Goal: Information Seeking & Learning: Find specific fact

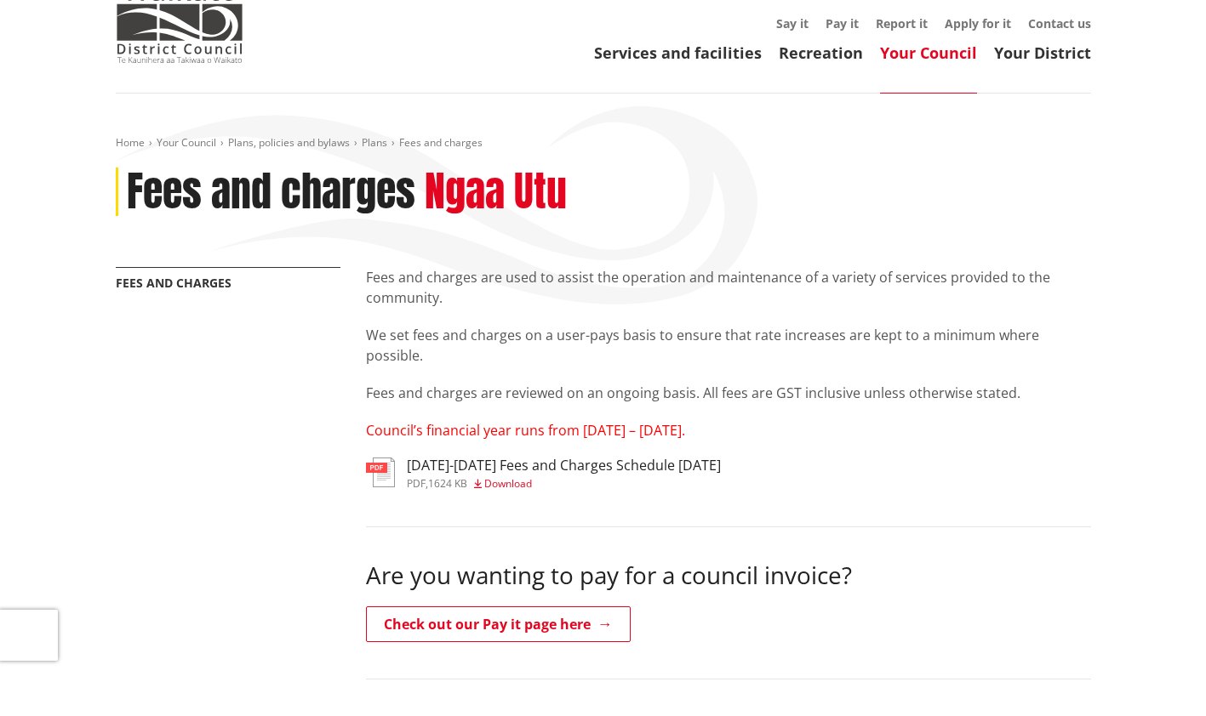
scroll to position [167, 0]
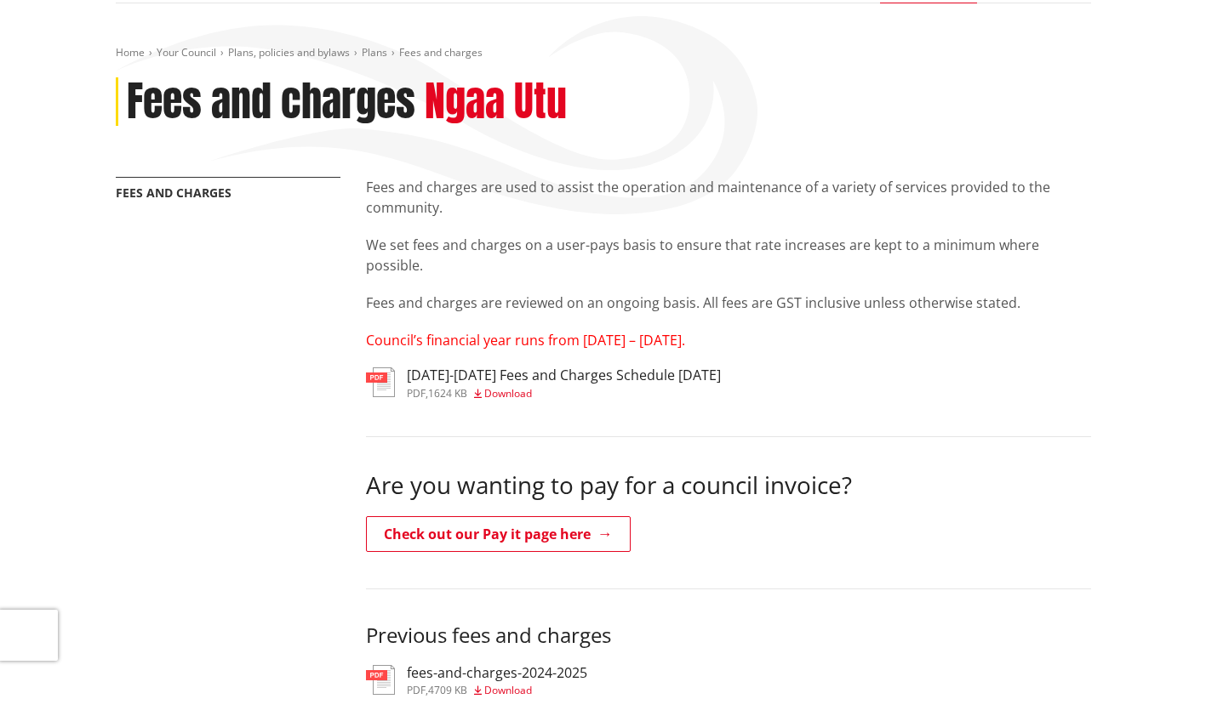
click at [499, 388] on span "Download" at bounding box center [508, 393] width 48 height 14
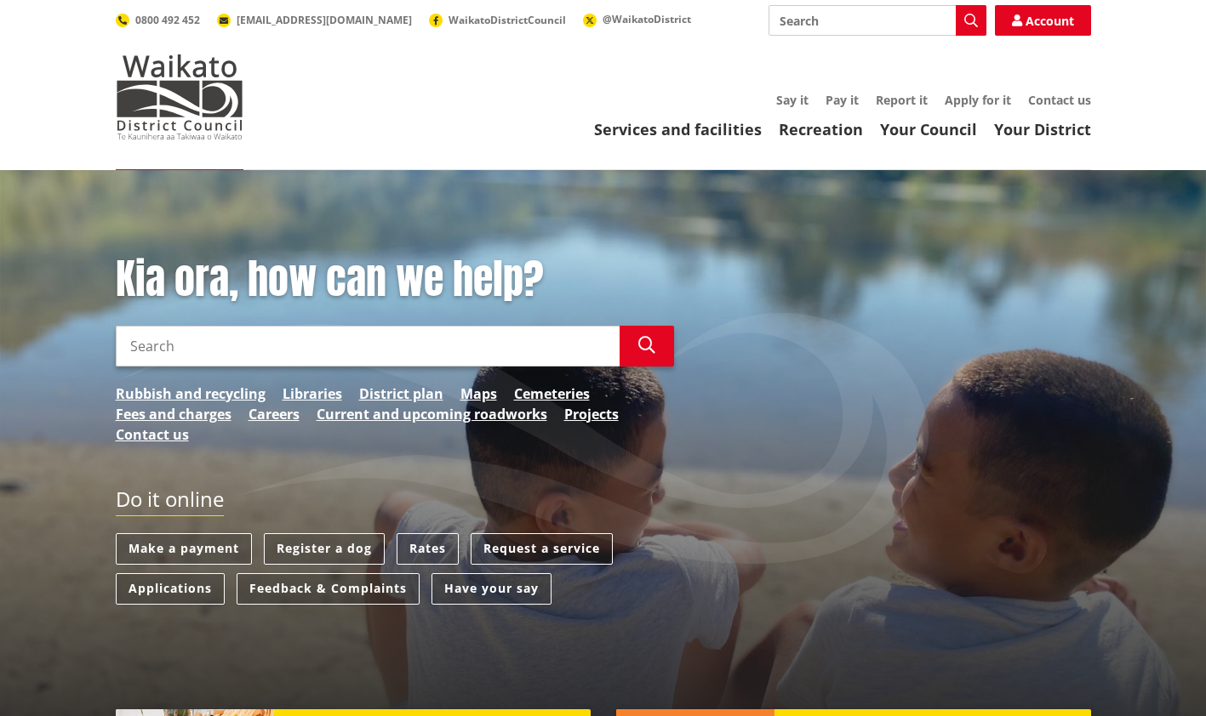
click at [224, 342] on input "Search" at bounding box center [368, 346] width 504 height 41
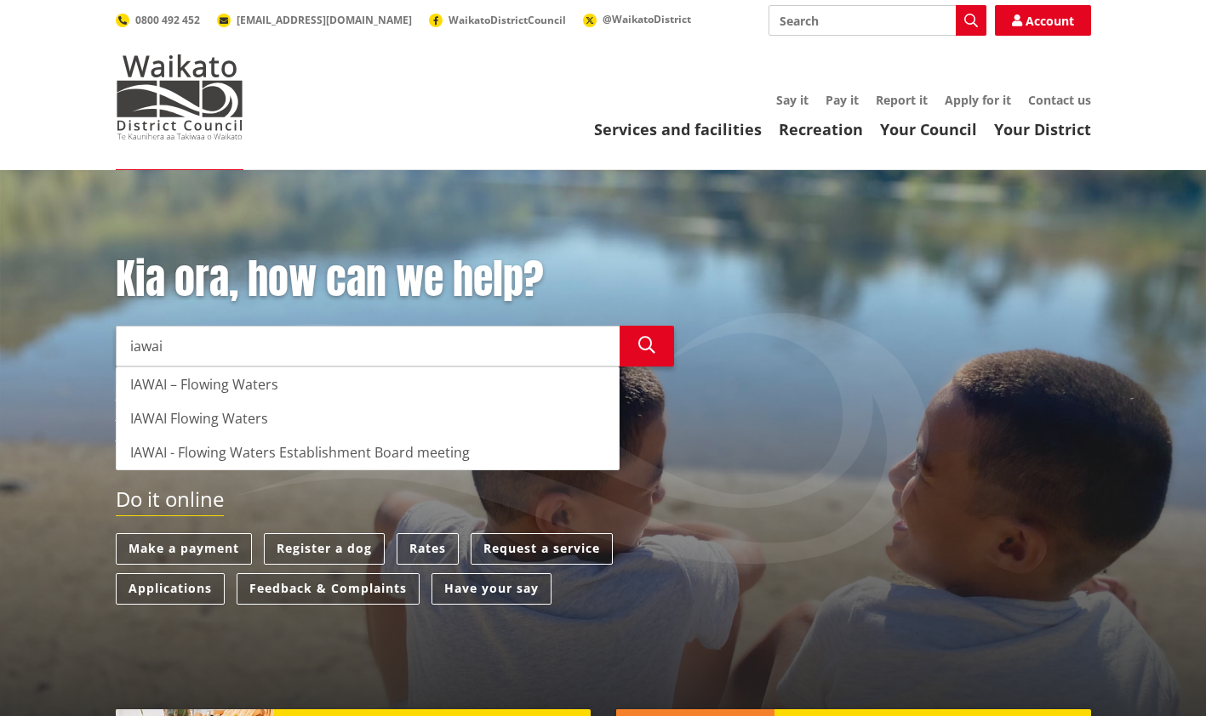
click at [209, 454] on div "IAWAI - Flowing Waters Establishment Board meeting" at bounding box center [368, 453] width 502 height 34
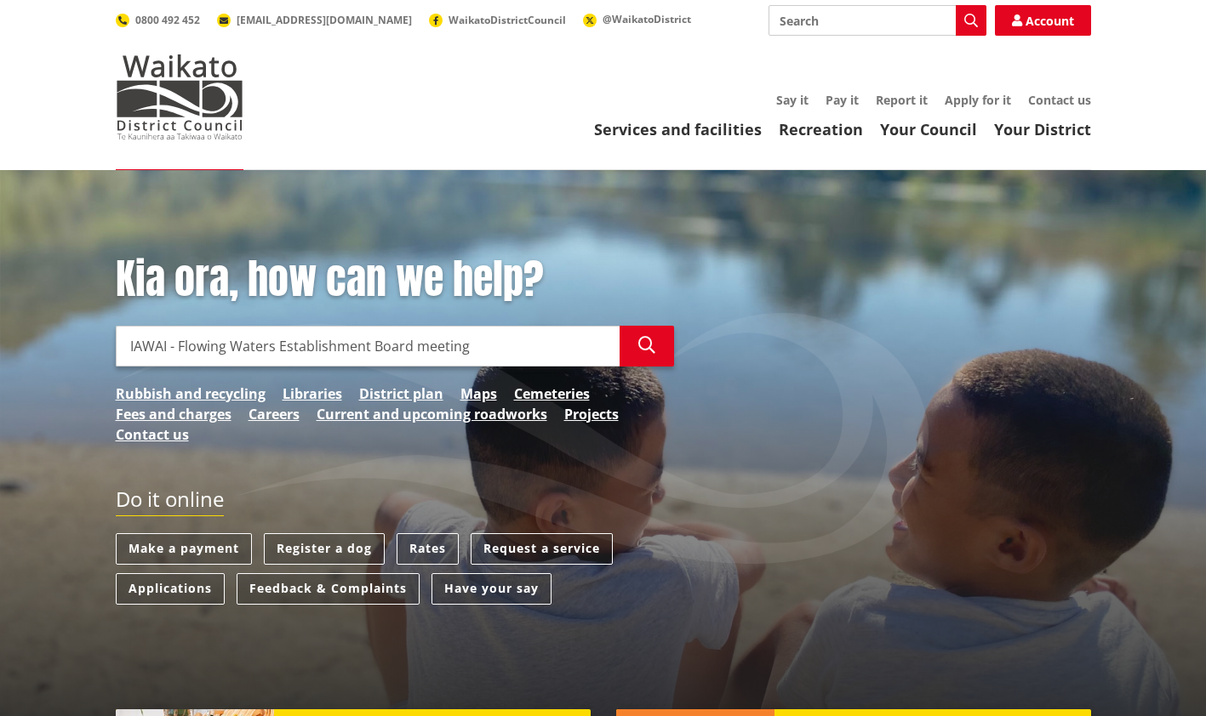
type input "IAWAI - Flowing Waters Establishment Board meeting"
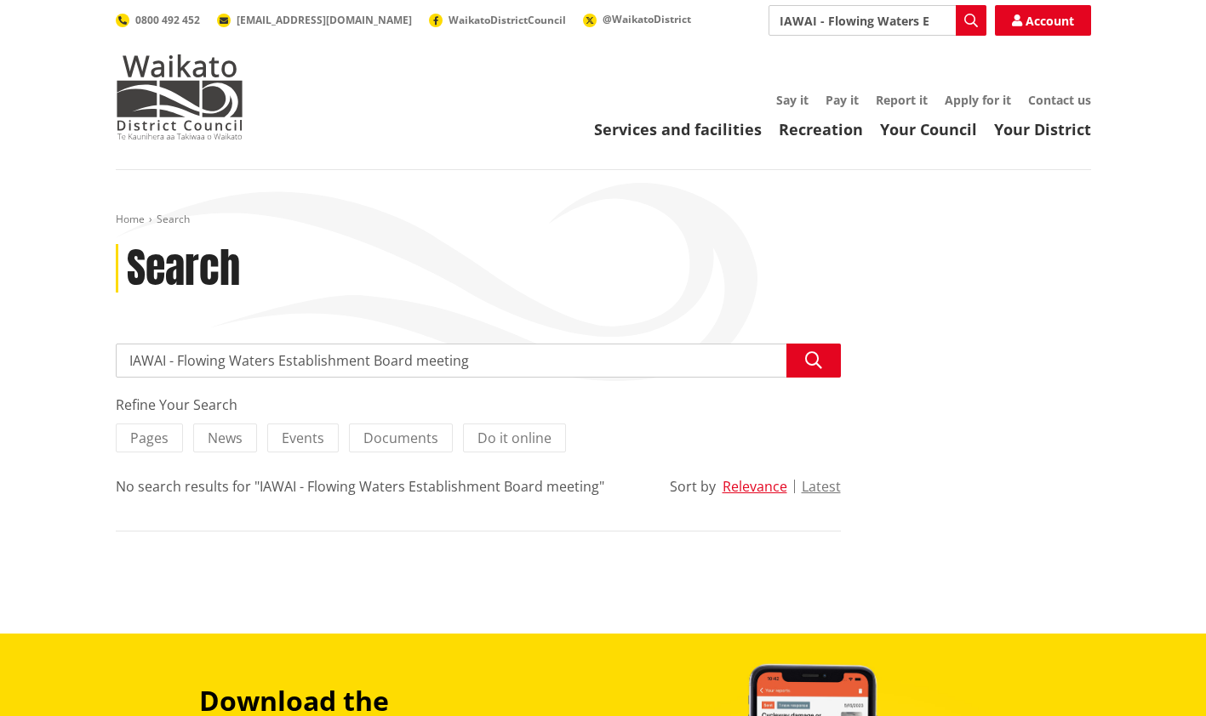
click at [495, 357] on input "IAWAI - Flowing Waters Establishment Board meeting" at bounding box center [478, 361] width 725 height 34
type input "IAWAI - Flowing Waters"
click at [818, 348] on button "Search" at bounding box center [813, 361] width 54 height 34
click at [921, 25] on input "IAWAI - Flowing Waters" at bounding box center [877, 20] width 218 height 31
type input "IAWAI"
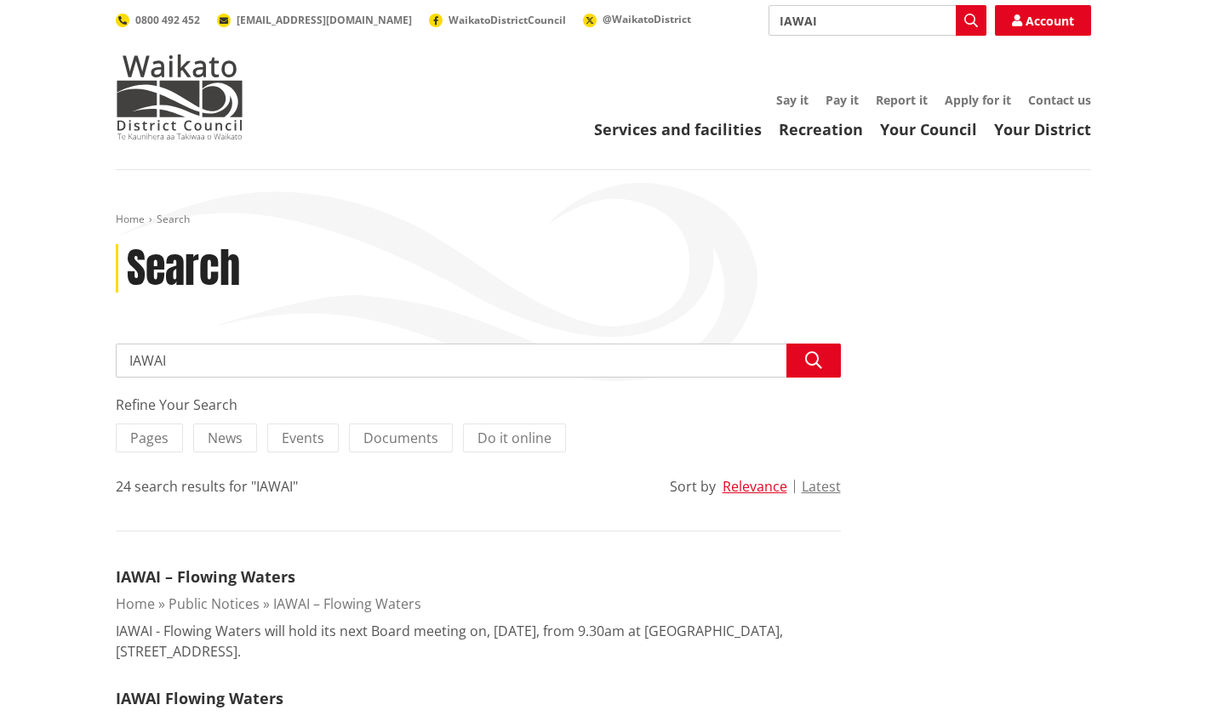
click at [194, 570] on link "IAWAI – Flowing Waters" at bounding box center [206, 577] width 180 height 20
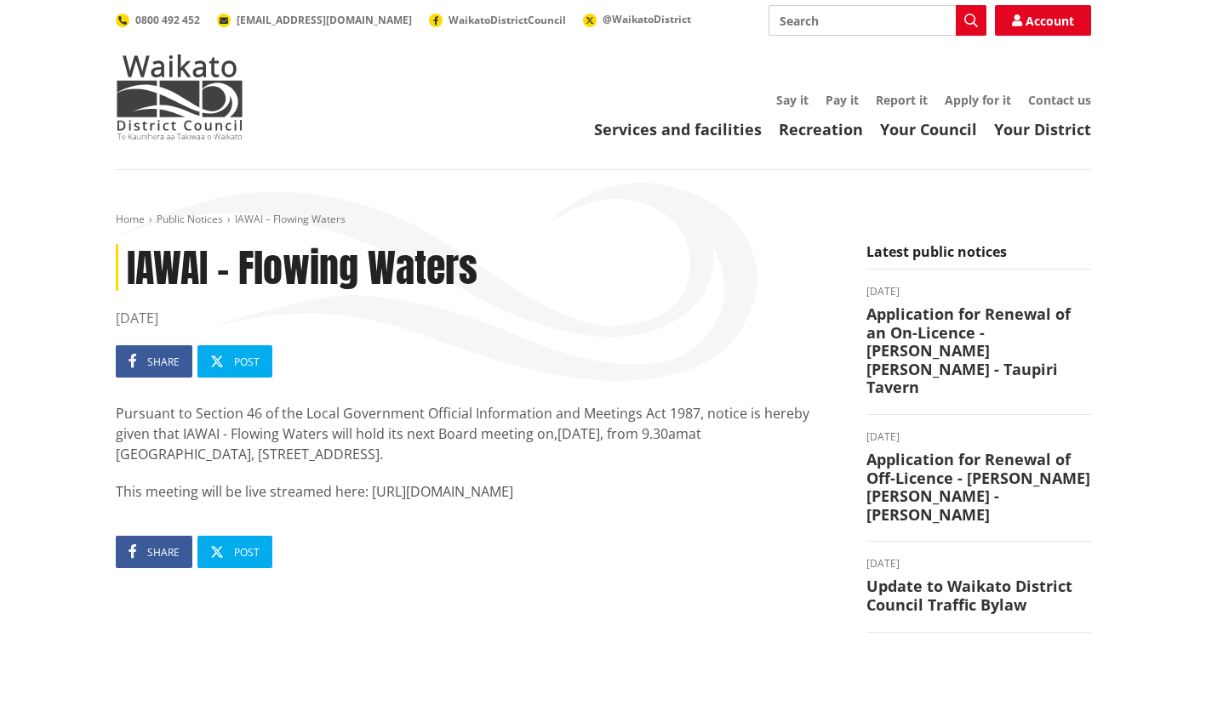
click at [928, 131] on link "Your Council" at bounding box center [928, 129] width 97 height 20
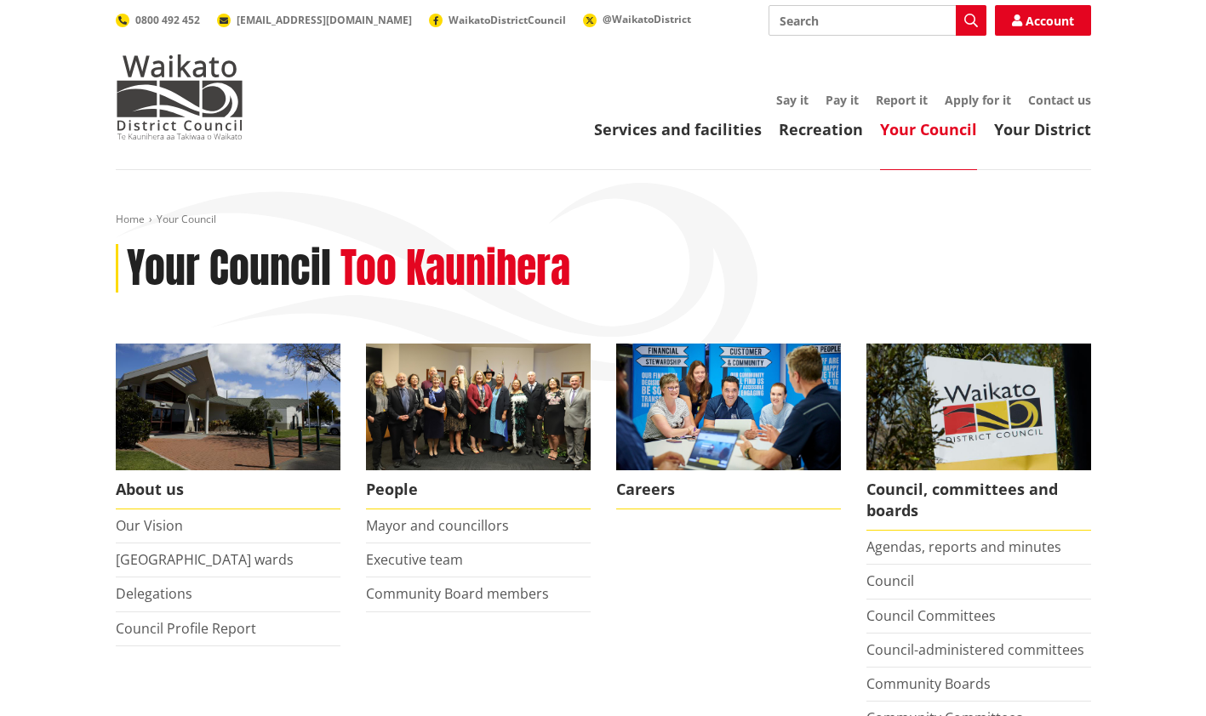
click at [905, 20] on input "Search" at bounding box center [877, 20] width 218 height 31
type input "iawai"
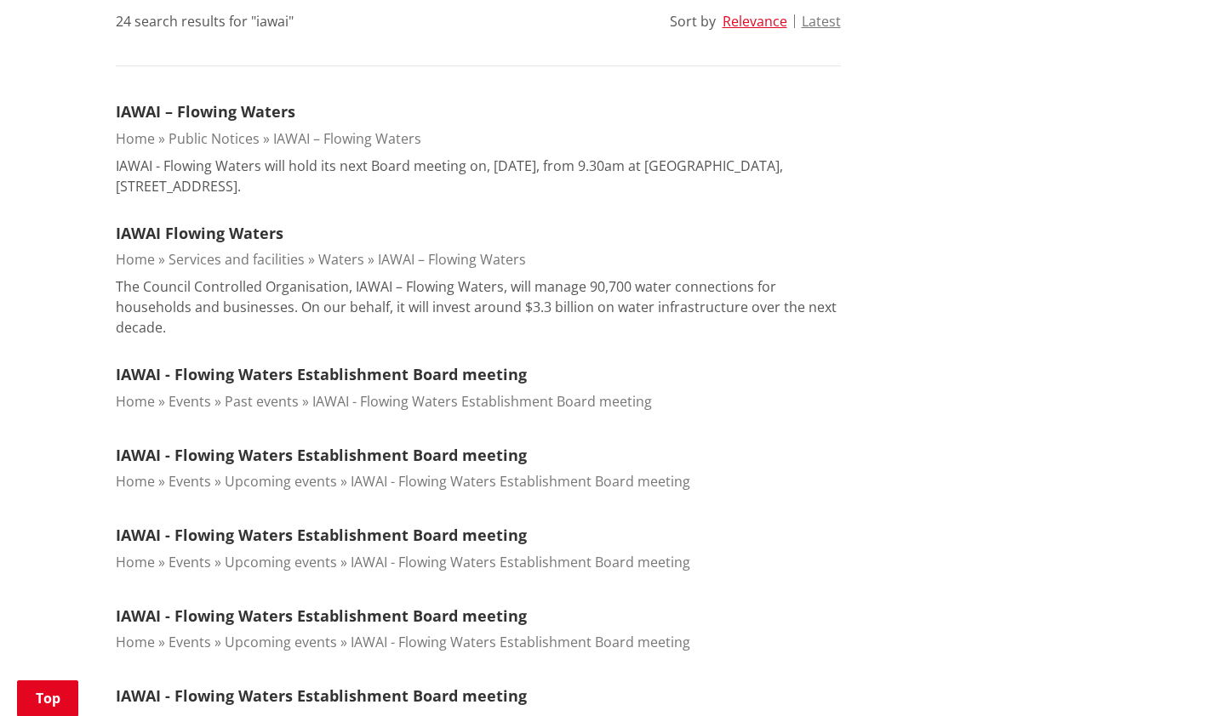
scroll to position [467, 0]
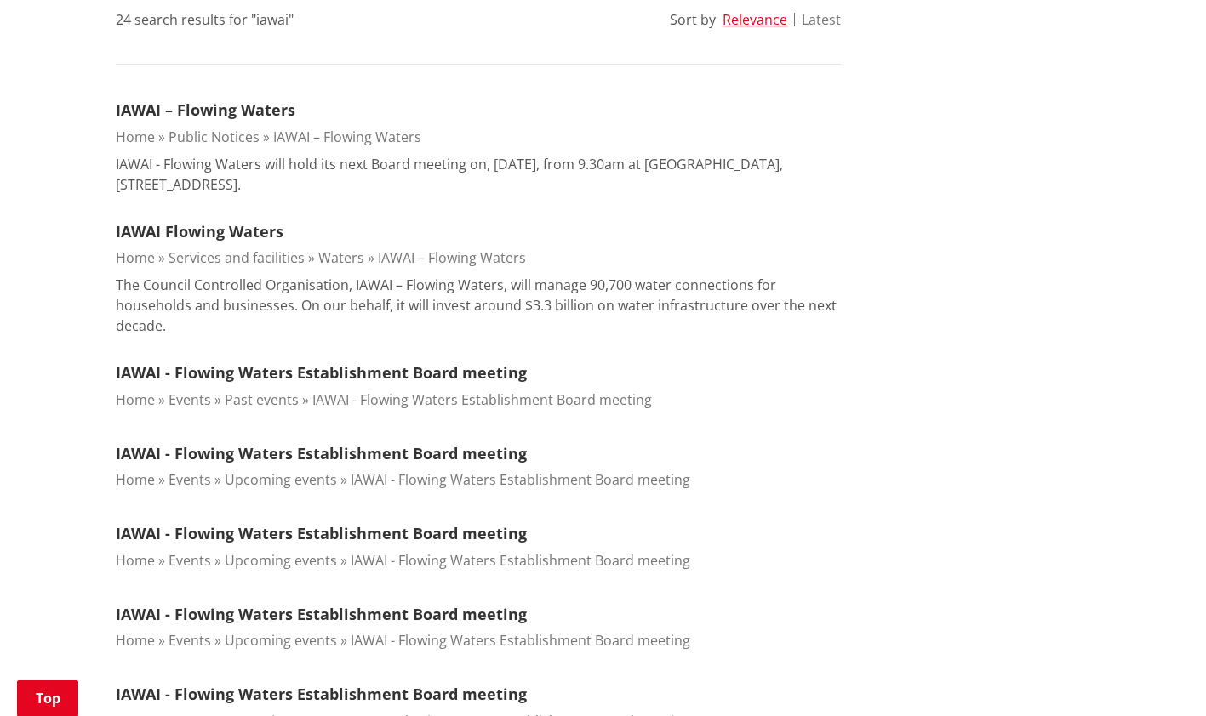
click at [437, 376] on link "IAWAI - Flowing Waters Establishment Board meeting" at bounding box center [321, 372] width 411 height 20
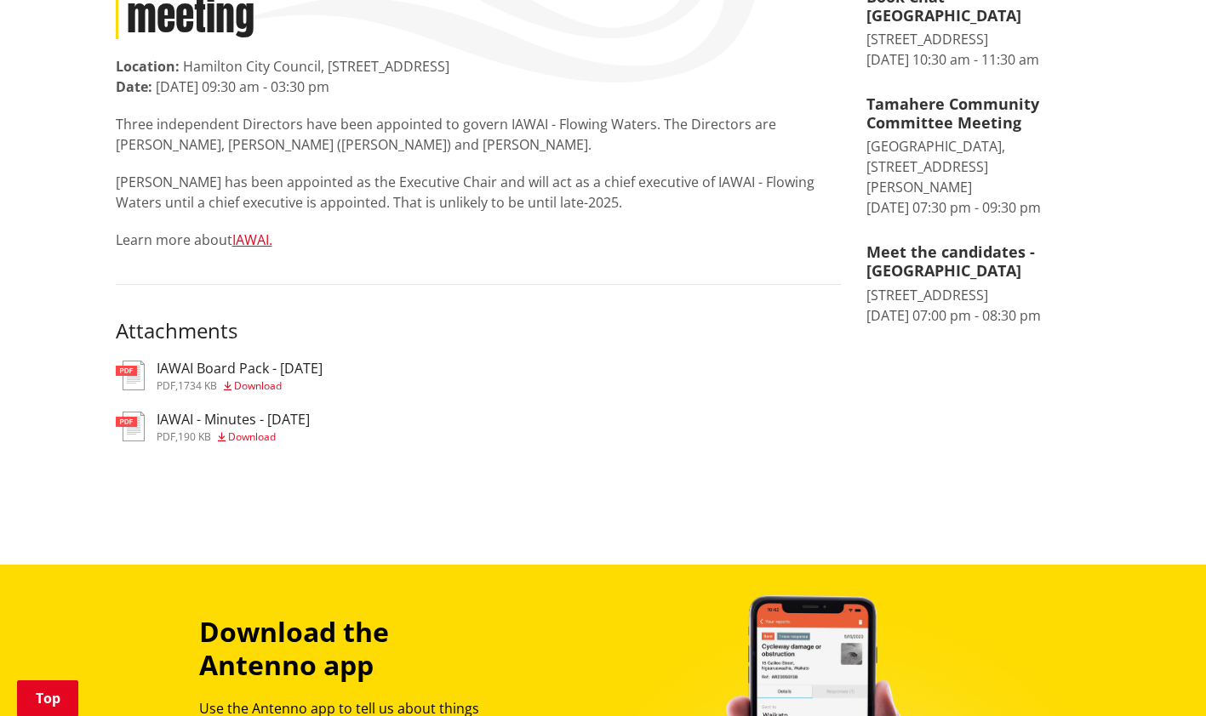
scroll to position [290, 0]
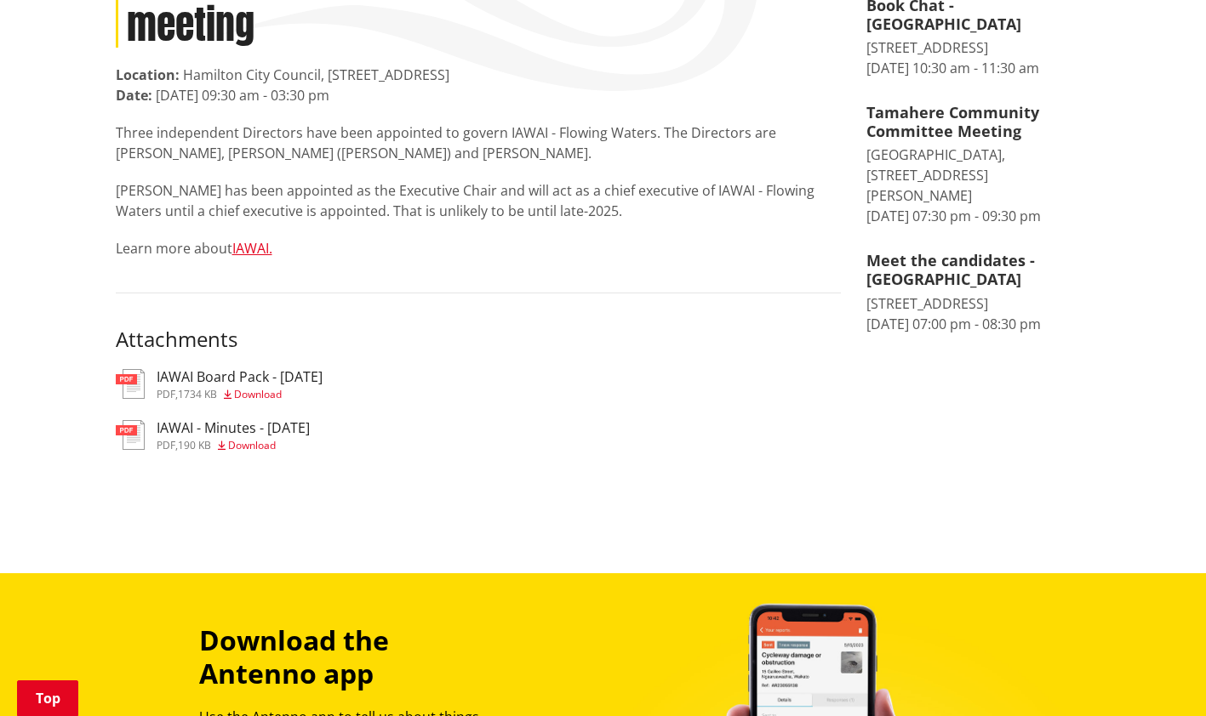
click at [262, 443] on span "Download" at bounding box center [252, 445] width 48 height 14
